Goal: Information Seeking & Learning: Learn about a topic

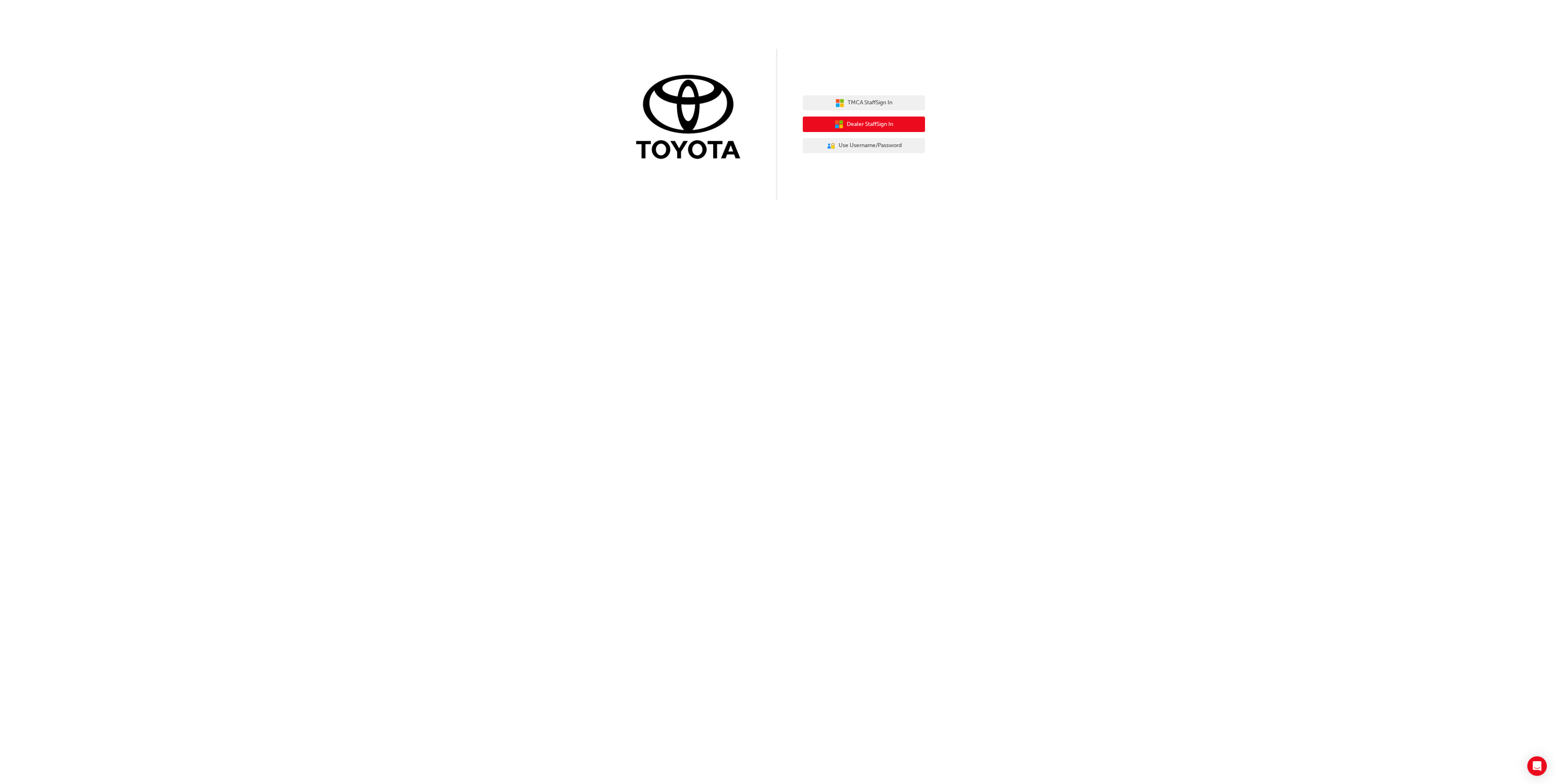
click at [850, 119] on button "Dealer Staff Sign In" at bounding box center [864, 124] width 123 height 16
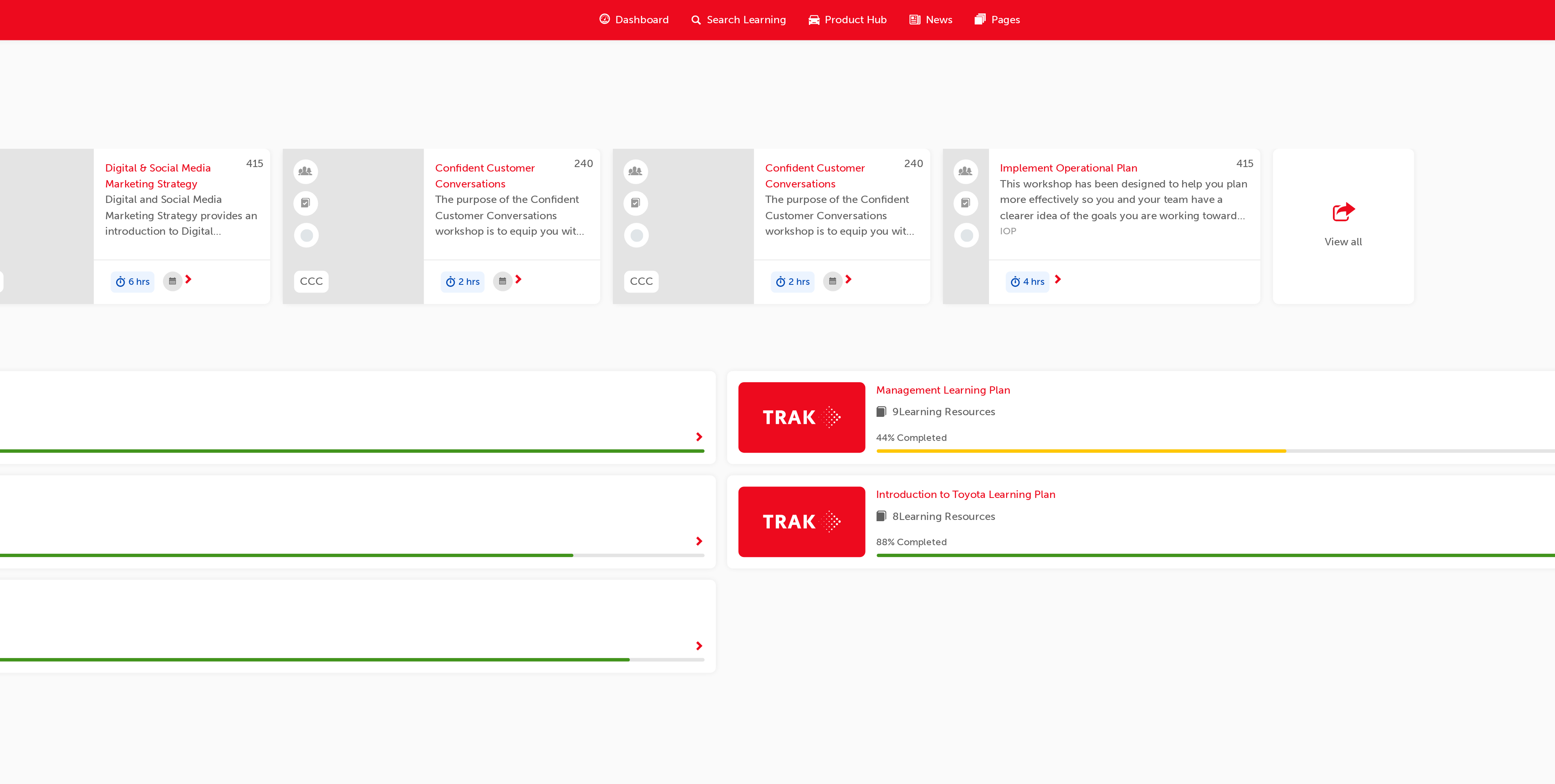
click at [751, 10] on span "Search Learning" at bounding box center [767, 11] width 46 height 10
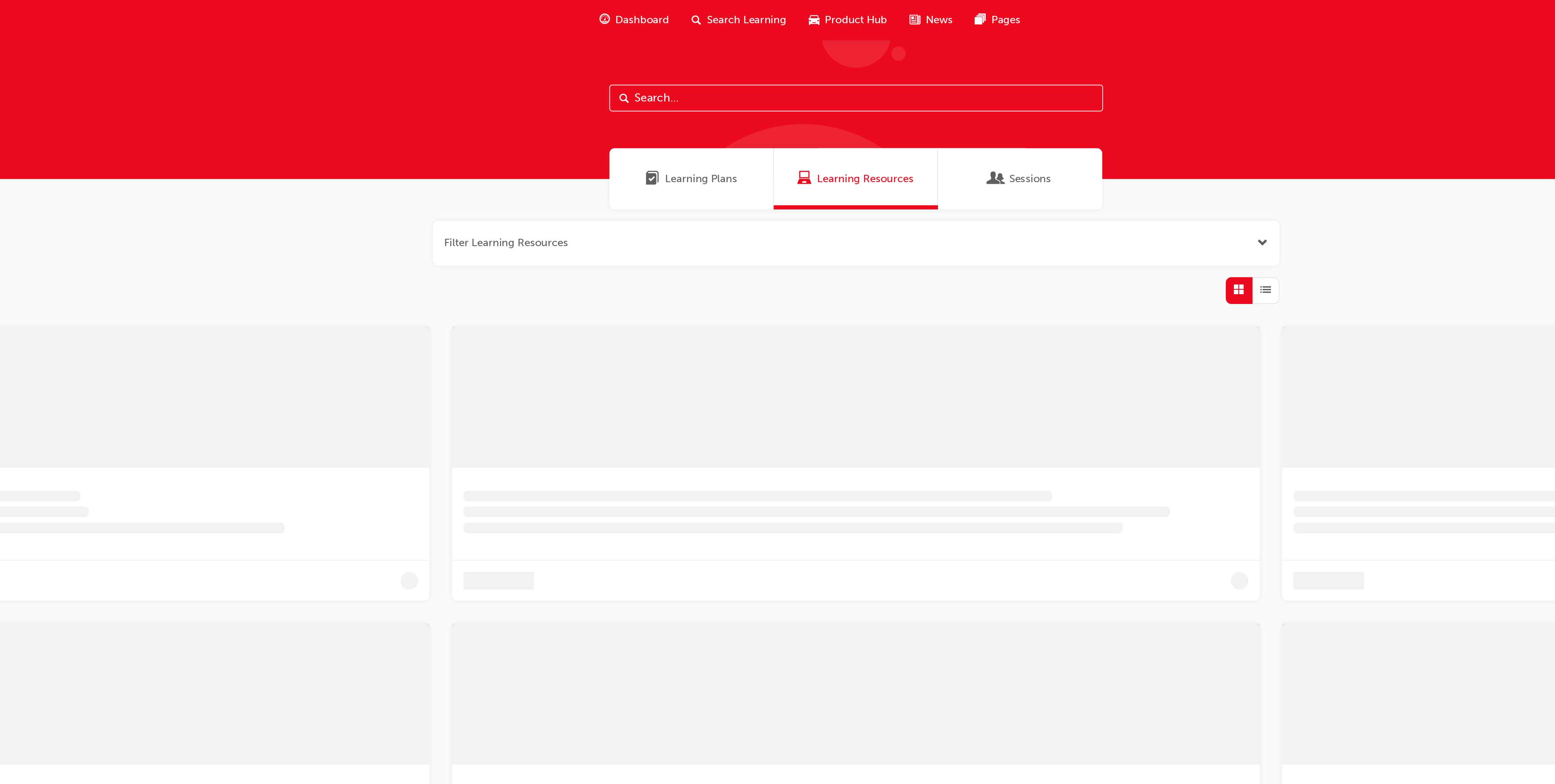
click at [723, 58] on input "text" at bounding box center [829, 57] width 286 height 16
type input "tps"
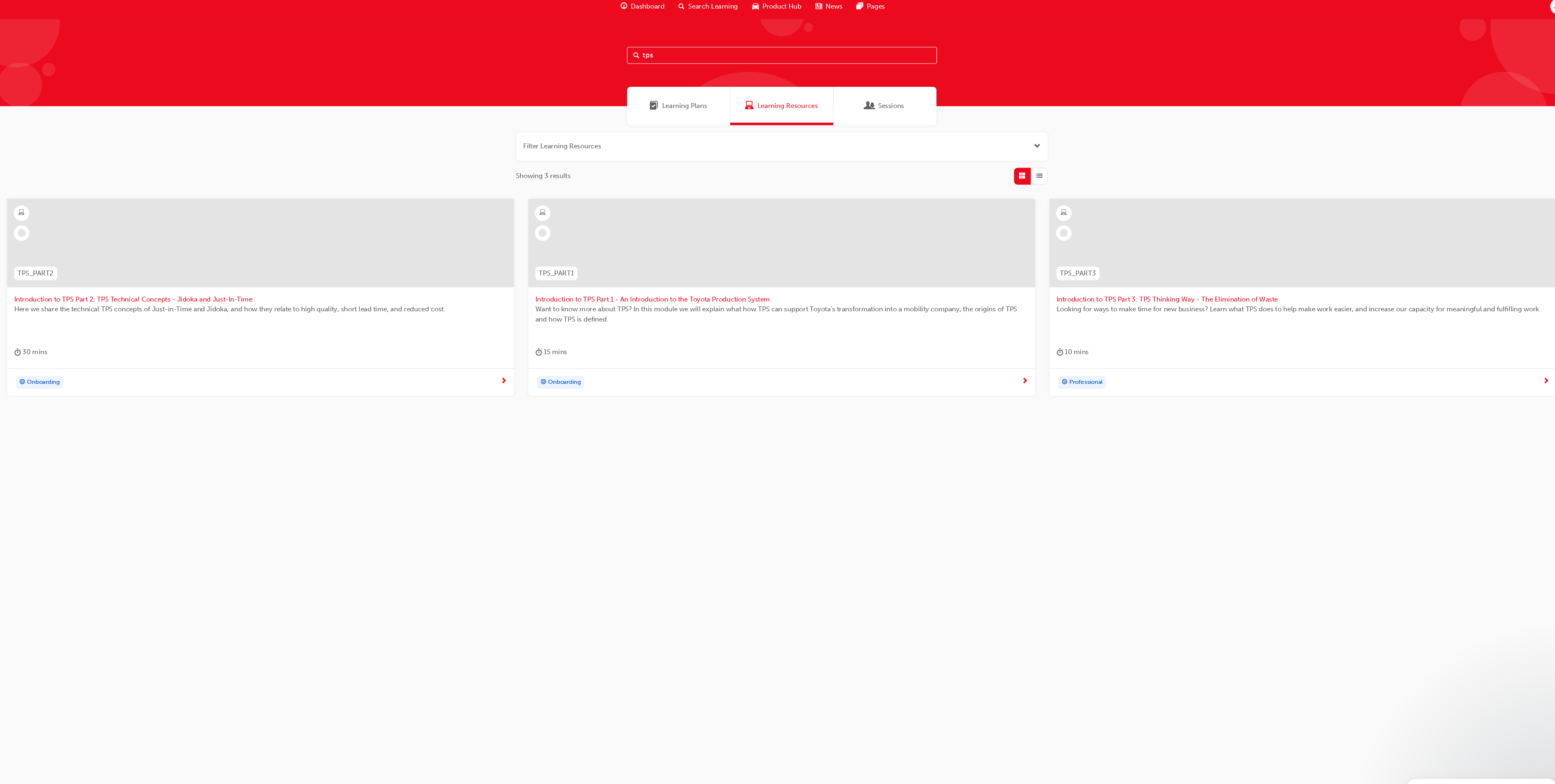
click at [940, 90] on div "Sessions" at bounding box center [924, 103] width 95 height 36
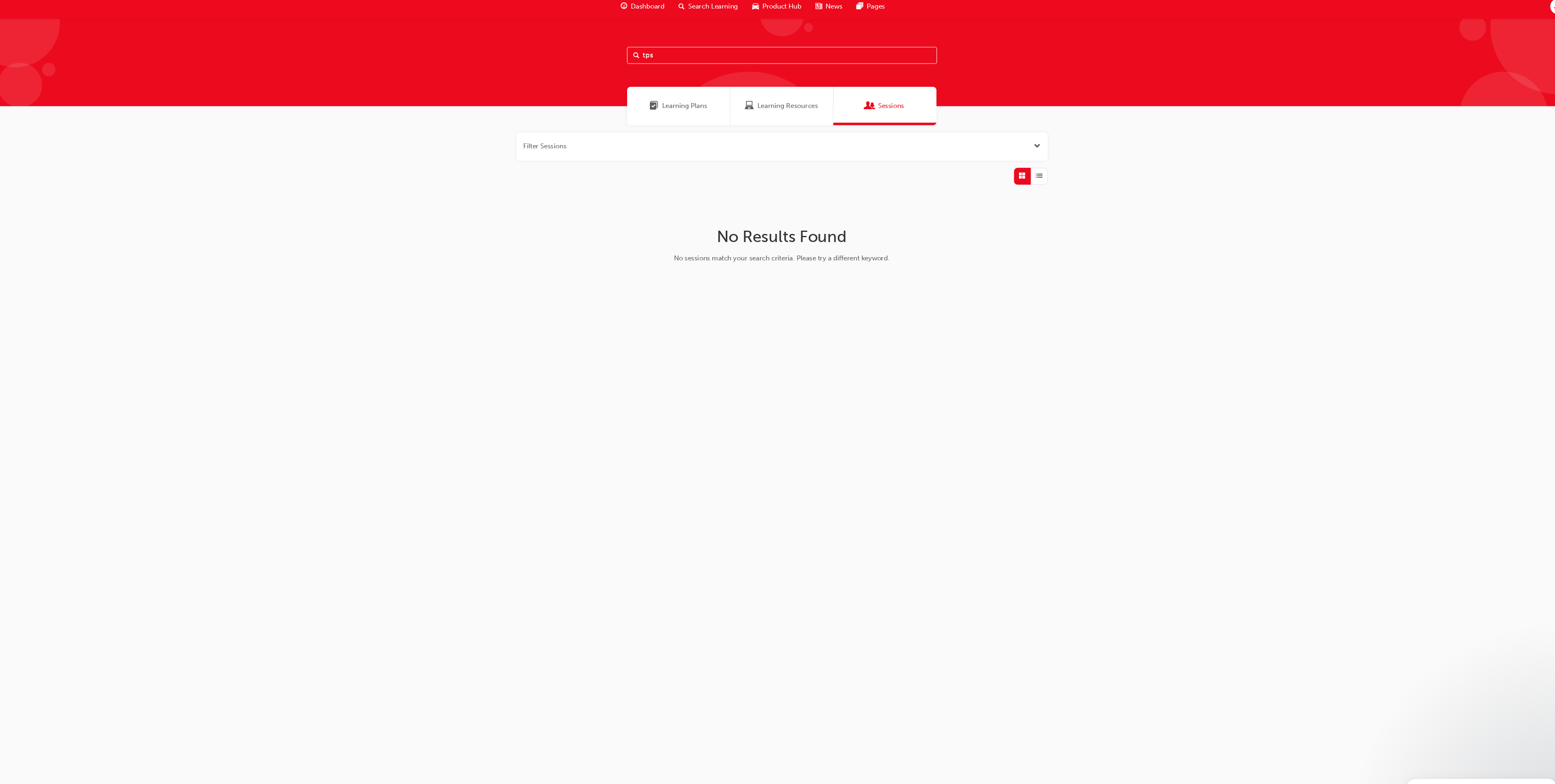
click at [733, 97] on div "Learning Plans" at bounding box center [734, 103] width 95 height 36
click at [826, 104] on span "Learning Resources" at bounding box center [835, 103] width 56 height 10
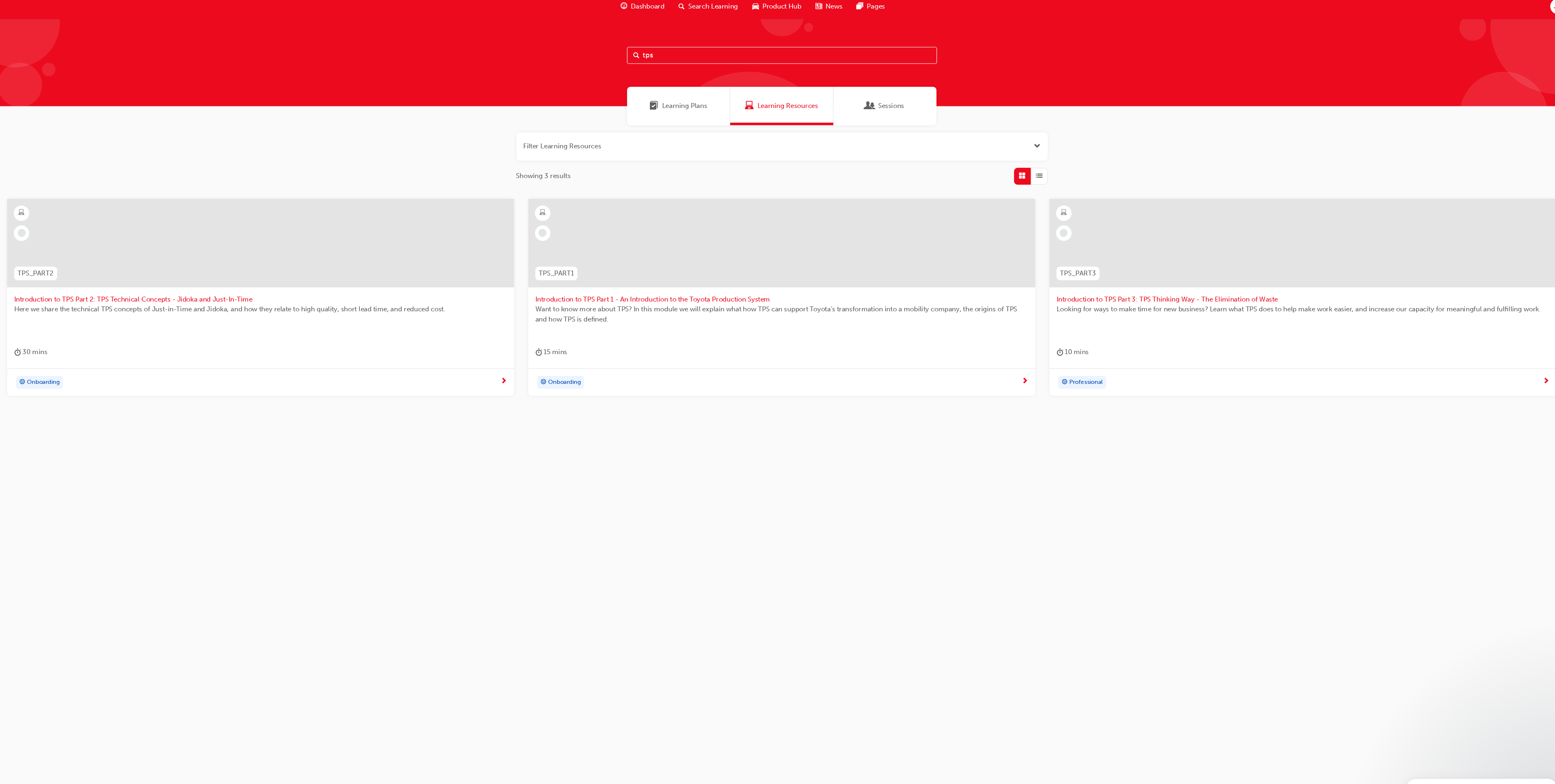
click at [340, 274] on div at bounding box center [350, 235] width 453 height 81
